Goal: Information Seeking & Learning: Learn about a topic

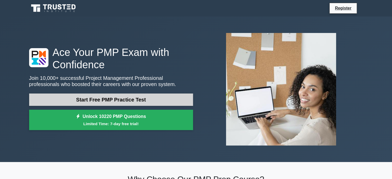
click at [98, 100] on link "Start Free PMP Practice Test" at bounding box center [111, 100] width 164 height 12
